Goal: Transaction & Acquisition: Book appointment/travel/reservation

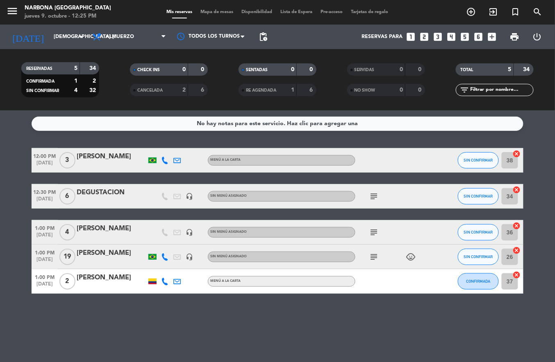
click at [469, 12] on icon "add_circle_outline" at bounding box center [471, 12] width 10 height 10
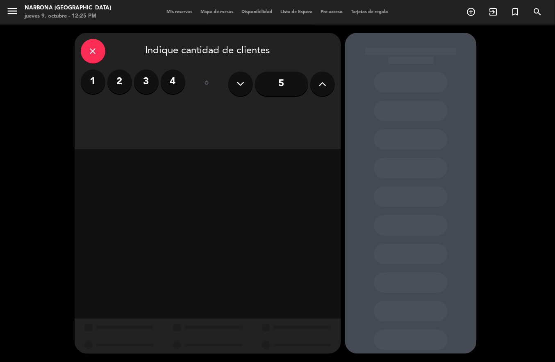
click at [172, 77] on label "4" at bounding box center [173, 82] width 25 height 25
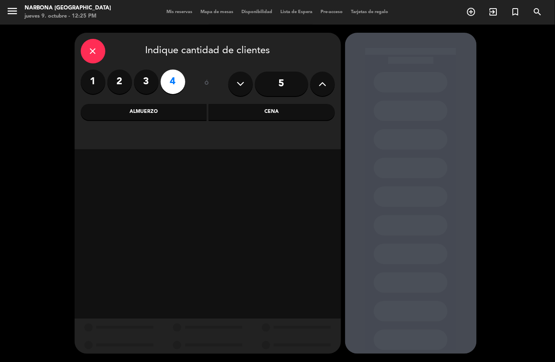
click at [177, 115] on div "Almuerzo" at bounding box center [144, 112] width 126 height 16
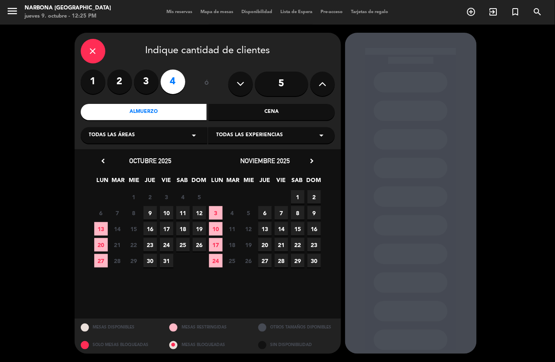
click at [200, 213] on span "12" at bounding box center [199, 213] width 14 height 14
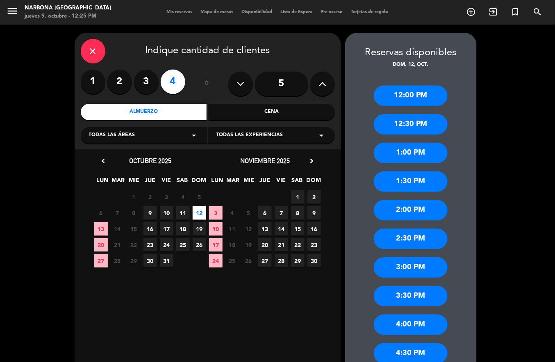
click at [413, 182] on div "1:30 PM" at bounding box center [411, 182] width 74 height 20
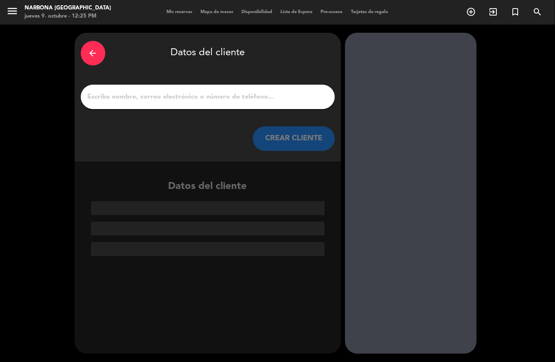
click at [281, 98] on input "1" at bounding box center [208, 96] width 242 height 11
click at [290, 96] on input "1" at bounding box center [208, 96] width 242 height 11
click at [175, 97] on input "1" at bounding box center [208, 96] width 242 height 11
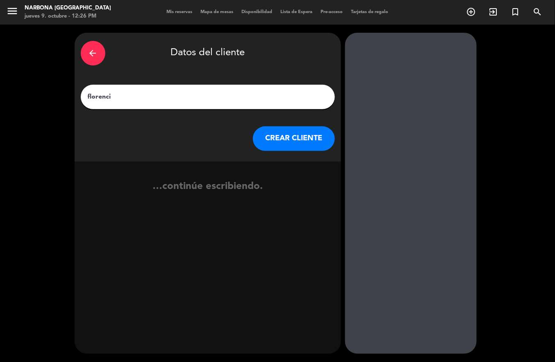
type input "[GEOGRAPHIC_DATA]"
click at [310, 138] on button "CREAR CLIENTE" at bounding box center [294, 139] width 82 height 25
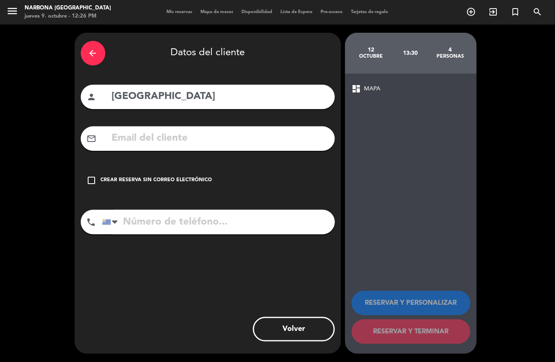
click at [97, 190] on div "check_box_outline_blank Crear reserva sin correo electrónico" at bounding box center [208, 180] width 254 height 25
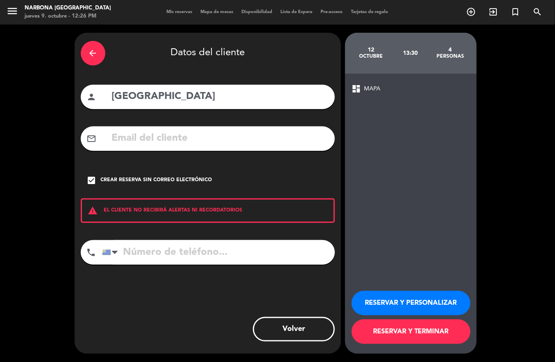
click at [104, 181] on div "Crear reserva sin correo electrónico" at bounding box center [156, 181] width 111 height 8
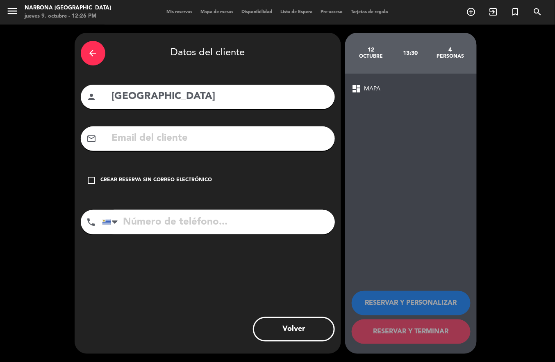
click at [101, 177] on div "Crear reserva sin correo electrónico" at bounding box center [156, 181] width 111 height 8
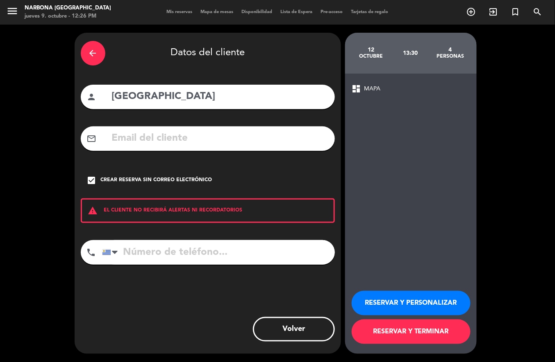
click at [380, 331] on button "RESERVAR Y TERMINAR" at bounding box center [410, 332] width 119 height 25
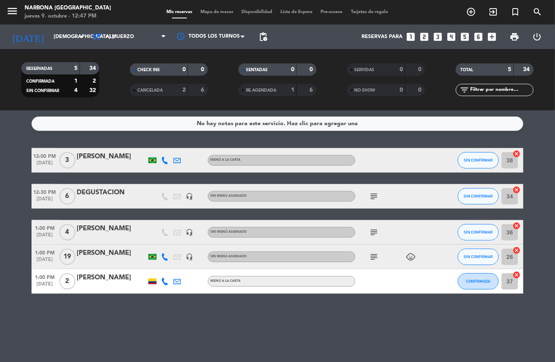
click at [374, 199] on icon "subject" at bounding box center [374, 197] width 10 height 10
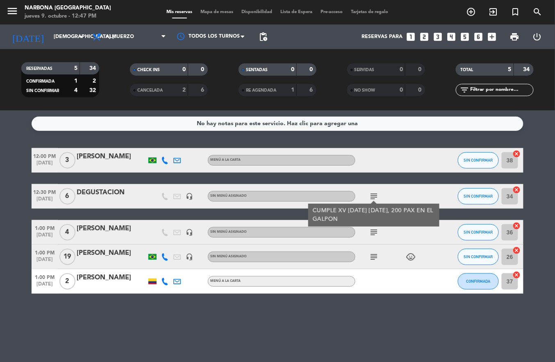
click at [375, 331] on div "No hay notas para este servicio. Haz clic para agregar una 12:00 PM [DATE] 3 [P…" at bounding box center [277, 237] width 555 height 252
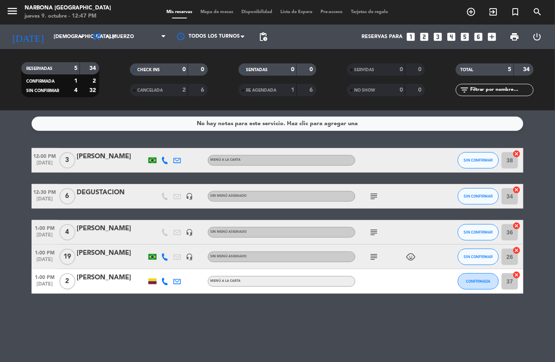
click at [366, 331] on div "No hay notas para este servicio. Haz clic para agregar una 12:00 PM [DATE] 3 [P…" at bounding box center [277, 237] width 555 height 252
click at [512, 332] on div "No hay notas para este servicio. Haz clic para agregar una 12:00 PM [DATE] 3 [P…" at bounding box center [277, 237] width 555 height 252
